Goal: Task Accomplishment & Management: Use online tool/utility

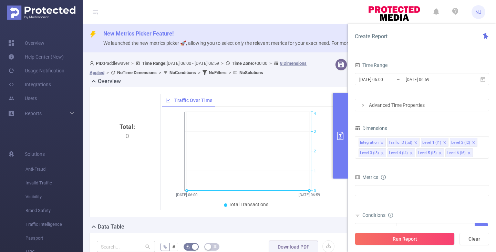
click at [91, 89] on div "Total: 0 Traffic Over Time 12/08 06:00 12/08 06:59 0 1 2 3 4 Total Transactions…" at bounding box center [219, 152] width 258 height 130
click at [264, 87] on div "Overview Total: 0 Traffic Over Time [DATE] 06:00 [DATE] 06:59 0 1 2 3 4 Total T…" at bounding box center [221, 149] width 263 height 145
click at [477, 240] on button "Clear" at bounding box center [474, 238] width 30 height 12
click at [246, 215] on div "Total: 0 Traffic Over Time [DATE] 06:00 [DATE] 06:59 0 1 2 3 4 Total Transactio…" at bounding box center [219, 152] width 258 height 130
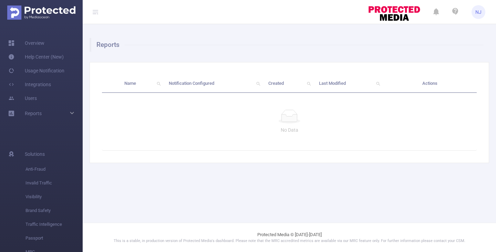
drag, startPoint x: 393, startPoint y: 45, endPoint x: 413, endPoint y: 39, distance: 21.2
click at [393, 45] on h1 "Reports" at bounding box center [287, 45] width 394 height 14
click at [35, 43] on link "Overview" at bounding box center [26, 43] width 36 height 14
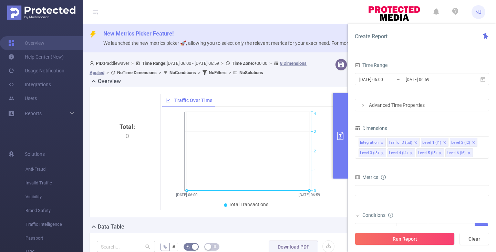
click at [325, 13] on header "NJ" at bounding box center [248, 12] width 496 height 24
click at [342, 134] on icon "primary" at bounding box center [340, 136] width 8 height 8
click at [340, 127] on button "primary" at bounding box center [340, 135] width 15 height 85
click at [473, 241] on button "Clear" at bounding box center [474, 238] width 30 height 12
click at [304, 227] on div "Data Table" at bounding box center [221, 227] width 263 height 10
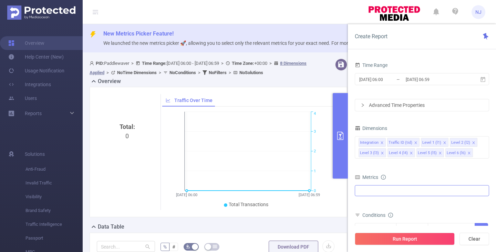
click at [419, 193] on div at bounding box center [422, 190] width 134 height 11
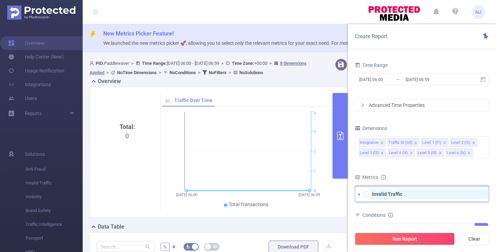
click at [385, 191] on strong "Invalid Traffic" at bounding box center [387, 194] width 30 height 6
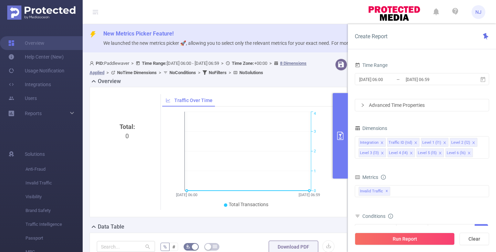
click at [408, 176] on div "Metrics" at bounding box center [422, 177] width 134 height 11
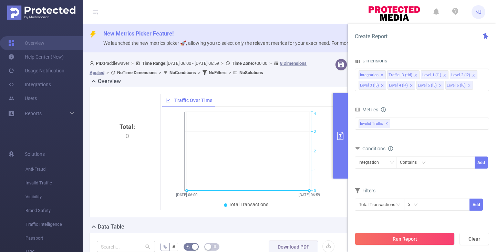
click at [295, 211] on div "Total: 0 Traffic Over Time 12/08 06:00 12/08 06:59 0 1 2 3 4 Total Transactions…" at bounding box center [219, 152] width 258 height 130
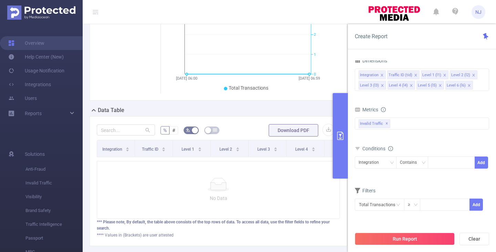
scroll to position [158, 0]
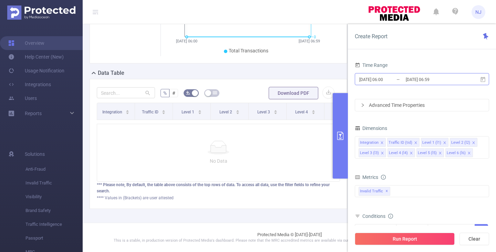
click at [423, 85] on div "2025-08-12 06:00 _ 2025-08-12 06:59" at bounding box center [422, 80] width 134 height 16
click at [427, 81] on input "[DATE] 06:59" at bounding box center [433, 79] width 56 height 9
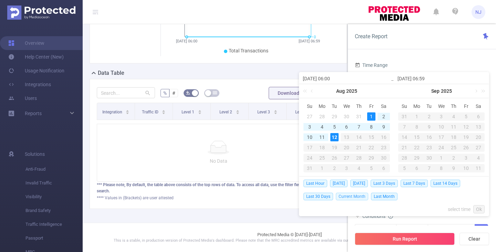
click at [352, 197] on span "Current Month" at bounding box center [352, 196] width 32 height 8
type input "2025-08-01 00:00"
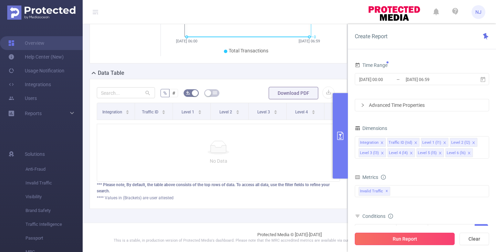
click at [407, 238] on button "Run Report" at bounding box center [405, 238] width 100 height 12
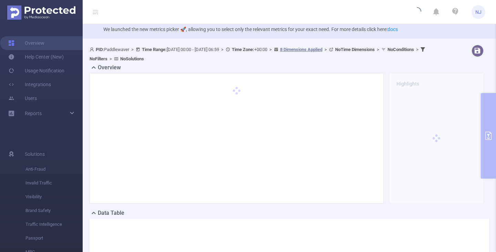
scroll to position [0, 0]
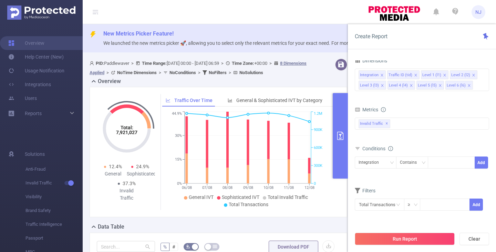
click at [292, 209] on icon "06/08 07/08 08/08 09/08 10/08 11/08 12/08 0% 15% 30% 44.9% 0 300K 600K 900K 1.2M" at bounding box center [247, 160] width 171 height 100
click at [102, 97] on icon "Total: 7,921,027 Total: 7,921,027" at bounding box center [126, 128] width 69 height 69
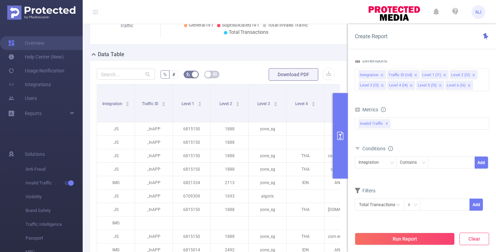
click at [474, 238] on button "Clear" at bounding box center [474, 238] width 30 height 12
click at [336, 146] on button "primary" at bounding box center [340, 135] width 15 height 85
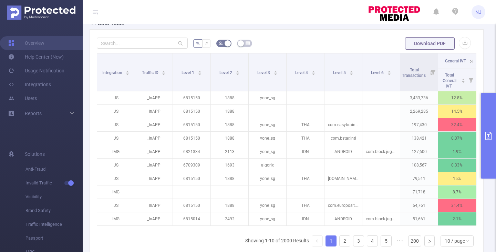
scroll to position [134, 0]
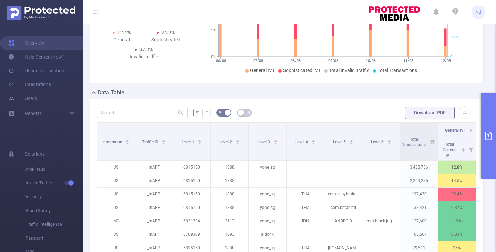
click at [493, 138] on button "primary" at bounding box center [488, 135] width 15 height 85
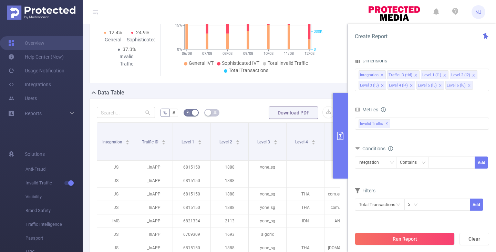
click at [428, 137] on div "af_fraud af_fraud_bot_virus af_fraud_hostile_tools af_fraud_tunneled_traffic af…" at bounding box center [422, 127] width 134 height 20
click at [251, 103] on div "% # Download PDF Integration Traffic ID Level 1 Level 2 Level 3 Level 4 Level 5…" at bounding box center [219, 223] width 258 height 250
click at [336, 114] on button "primary" at bounding box center [340, 135] width 15 height 85
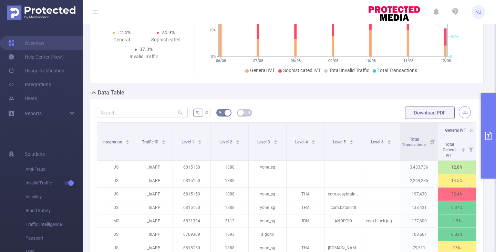
click at [459, 113] on button "button" at bounding box center [465, 112] width 12 height 12
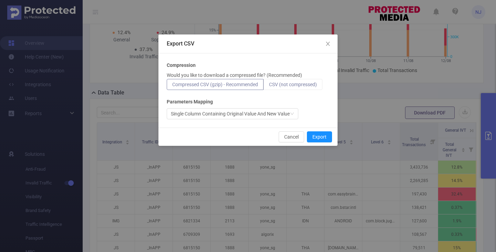
click at [305, 86] on span "CSV (not compressed)" at bounding box center [293, 85] width 48 height 6
click at [269, 86] on input "CSV (not compressed)" at bounding box center [269, 86] width 0 height 0
click at [323, 138] on button "Export" at bounding box center [319, 136] width 25 height 11
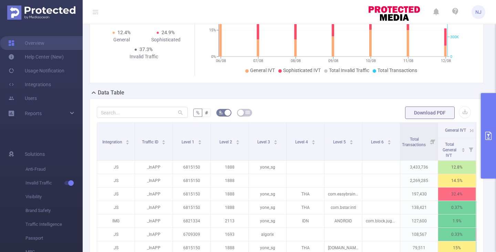
click at [366, 99] on div "% # Download PDF Integration Traffic ID Level 1 Level 2 Level 3 Level 4 Level 5…" at bounding box center [287, 219] width 394 height 243
click at [345, 114] on form "% # Download PDF" at bounding box center [286, 113] width 379 height 14
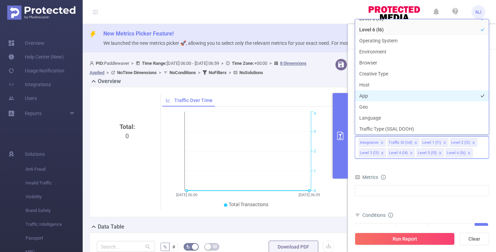
scroll to position [108, 0]
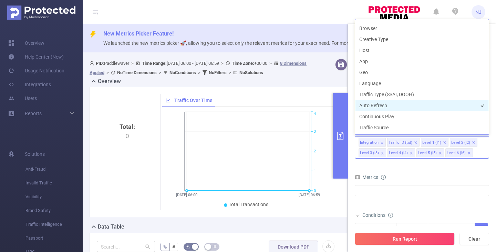
click at [412, 106] on li "Auto Refresh" at bounding box center [422, 105] width 134 height 11
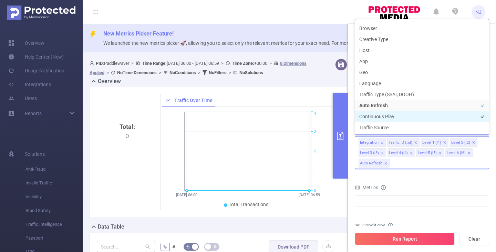
click at [410, 115] on li "Continuous Play" at bounding box center [422, 116] width 134 height 11
click at [409, 118] on li "Continuous Play" at bounding box center [422, 116] width 134 height 11
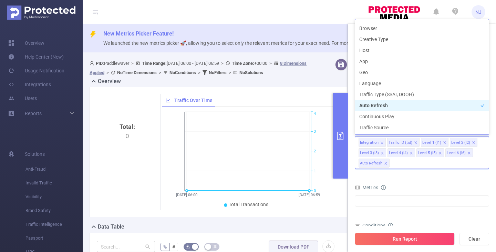
click at [413, 109] on li "Auto Refresh" at bounding box center [422, 105] width 134 height 11
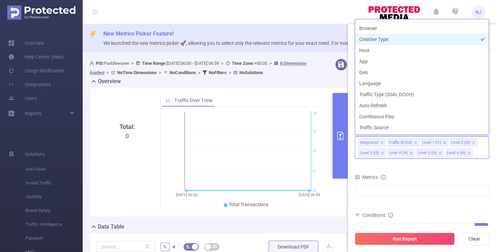
click at [431, 41] on li "Creative Type" at bounding box center [422, 39] width 134 height 11
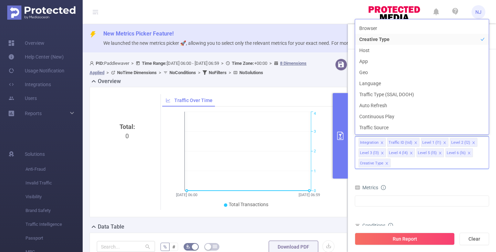
click at [300, 203] on ul "Total Transactions" at bounding box center [248, 204] width 168 height 7
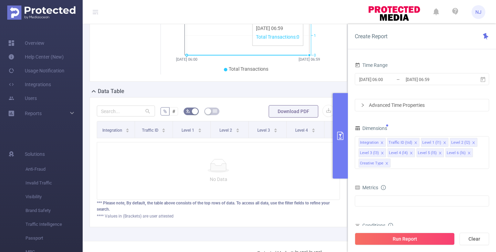
scroll to position [138, 0]
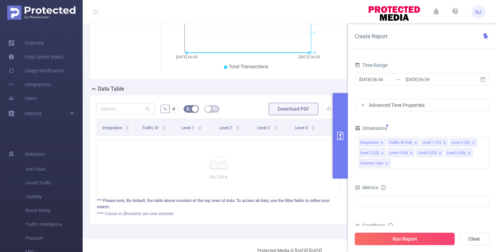
click at [414, 240] on button "Run Report" at bounding box center [405, 238] width 100 height 12
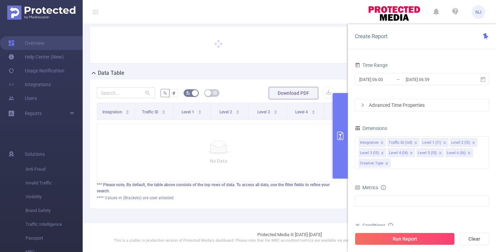
scroll to position [65, 0]
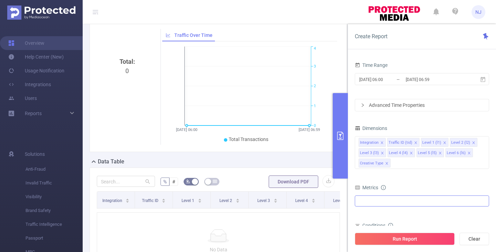
click at [395, 200] on div at bounding box center [422, 200] width 134 height 11
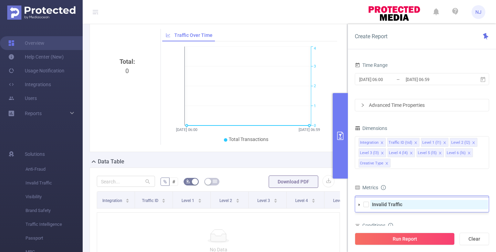
click at [395, 204] on strong "Invalid Traffic" at bounding box center [387, 204] width 30 height 6
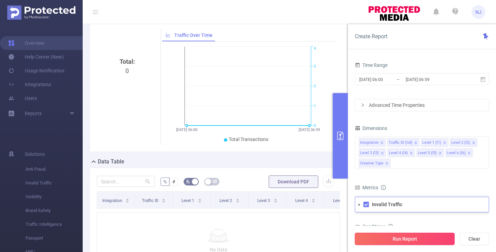
click at [400, 239] on button "Run Report" at bounding box center [405, 238] width 100 height 12
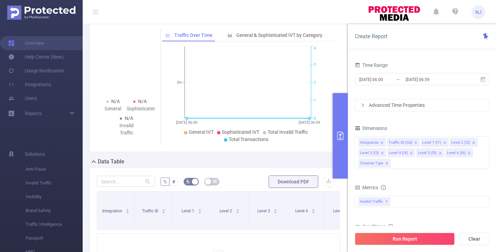
click at [246, 173] on div "% # Download PDF Integration Traffic ID Level 1 Level 2 Level 3 Level 4 Level 5…" at bounding box center [219, 242] width 258 height 151
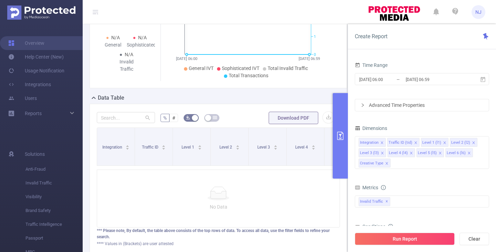
scroll to position [179, 0]
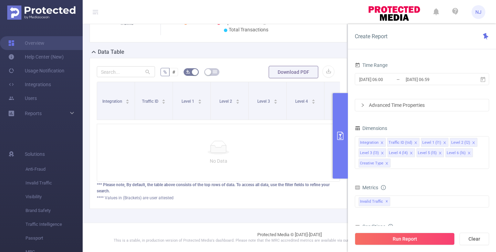
click at [286, 199] on div "**** Values in (Brackets) are user attested" at bounding box center [218, 198] width 243 height 6
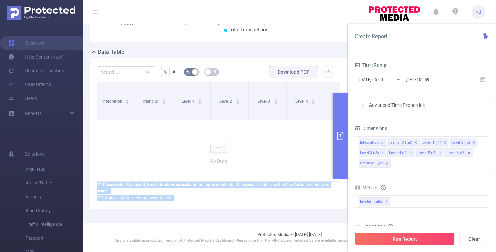
drag, startPoint x: 190, startPoint y: 197, endPoint x: 96, endPoint y: 184, distance: 94.9
click at [96, 184] on div "% # Download PDF Integration Traffic ID Level 1 Level 2 Level 3 Level 4 Level 5…" at bounding box center [219, 133] width 258 height 151
click at [190, 198] on div "**** Values in (Brackets) are user attested" at bounding box center [218, 198] width 243 height 6
click at [211, 148] on icon at bounding box center [218, 148] width 15 height 7
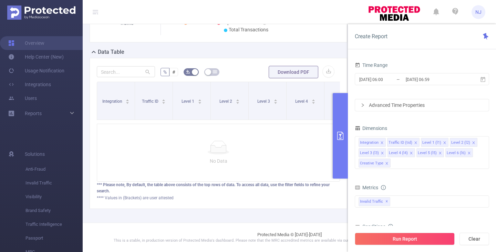
click at [239, 65] on form "% # Download PDF" at bounding box center [218, 72] width 243 height 14
click at [340, 48] on div "Data Table" at bounding box center [221, 53] width 263 height 10
click at [96, 48] on icon at bounding box center [94, 52] width 8 height 8
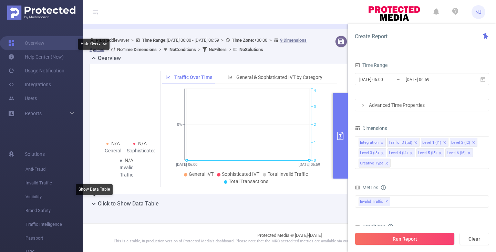
click at [93, 56] on icon at bounding box center [94, 58] width 8 height 8
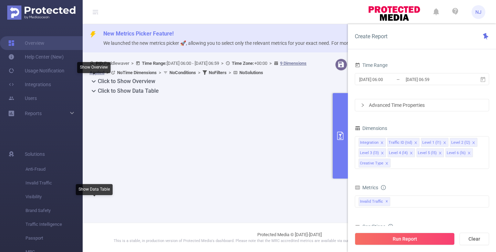
scroll to position [0, 0]
click at [284, 167] on main "New Metrics Picker Feature! We launched the new metrics picker 🚀, allowing you …" at bounding box center [289, 111] width 413 height 222
click at [147, 82] on h2 "Click to Show Overview" at bounding box center [127, 81] width 58 height 8
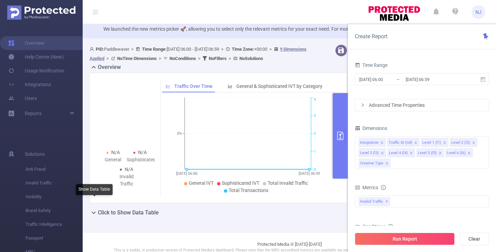
scroll to position [23, 0]
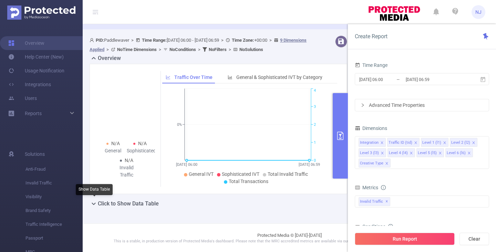
click at [133, 202] on h2 "Click to Show Data Table" at bounding box center [128, 203] width 61 height 8
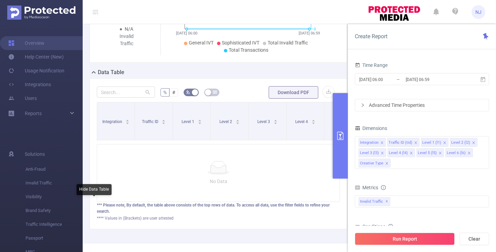
scroll to position [179, 0]
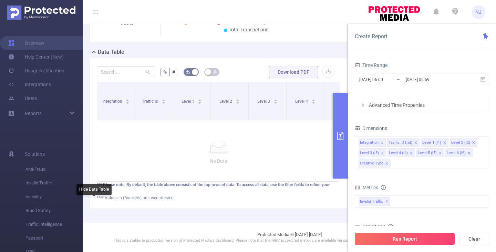
click at [402, 239] on button "Run Report" at bounding box center [405, 238] width 100 height 12
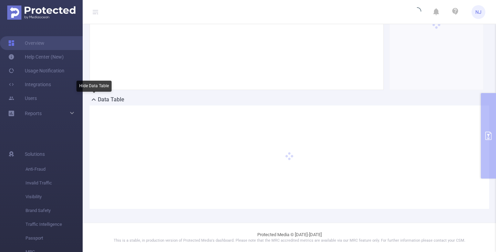
scroll to position [126, 0]
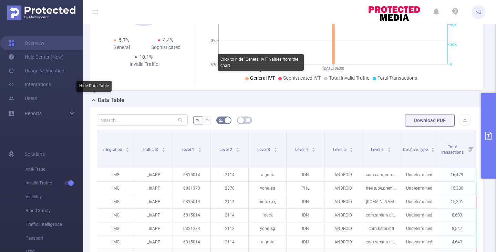
click at [267, 78] on span "General IVT" at bounding box center [262, 78] width 25 height 6
click at [269, 78] on span "General IVT" at bounding box center [262, 78] width 25 height 6
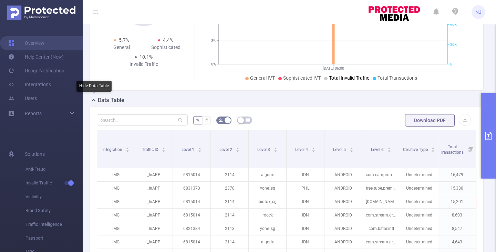
click at [352, 79] on span "Total Invalid Traffic" at bounding box center [349, 78] width 40 height 6
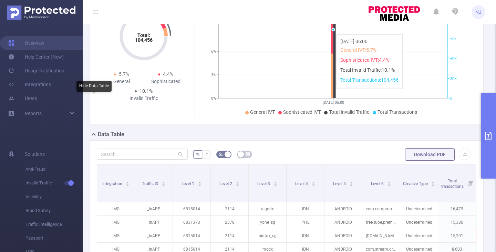
scroll to position [23, 0]
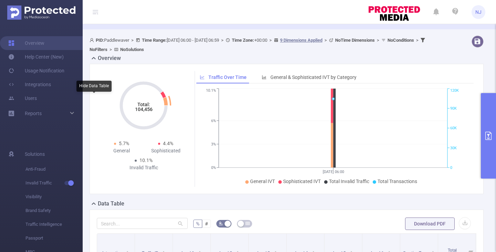
click at [177, 80] on icon "Total: 104,456" at bounding box center [143, 105] width 69 height 69
